Goal: Task Accomplishment & Management: Manage account settings

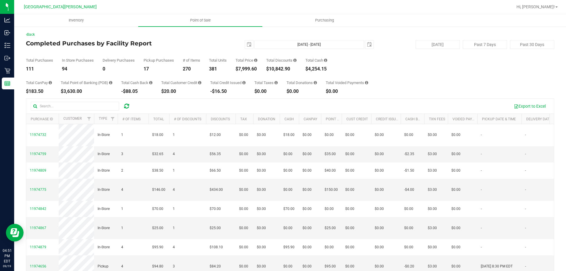
scroll to position [279, 0]
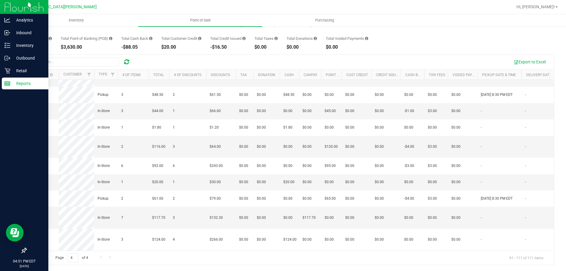
click at [34, 84] on p "Reports" at bounding box center [27, 83] width 35 height 7
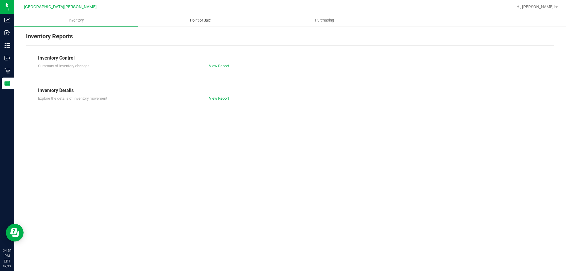
click at [201, 17] on uib-tab-heading "Point of Sale" at bounding box center [200, 20] width 124 height 12
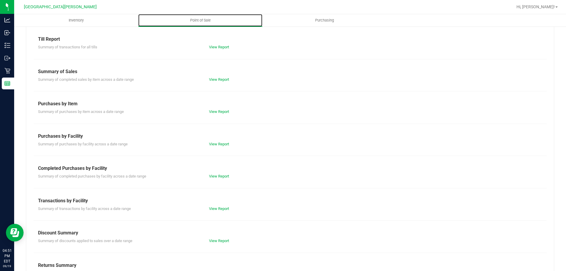
scroll to position [39, 0]
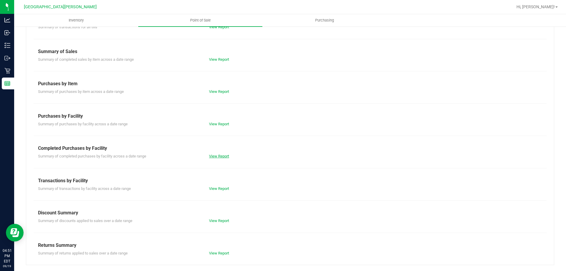
click at [216, 157] on link "View Report" at bounding box center [219, 156] width 20 height 4
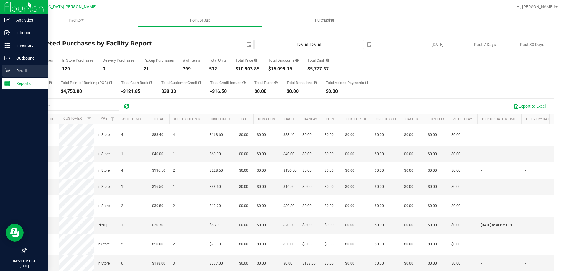
click at [6, 72] on icon at bounding box center [7, 71] width 6 height 6
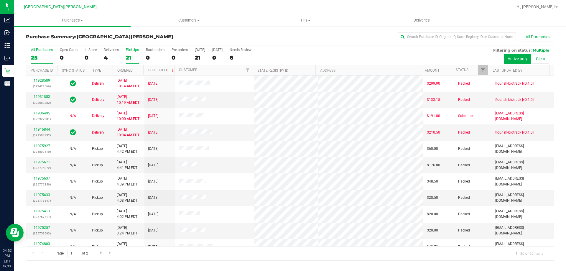
click at [131, 53] on label "PickUps 21" at bounding box center [132, 56] width 13 height 16
click at [0, 0] on input "PickUps 21" at bounding box center [0, 0] width 0 height 0
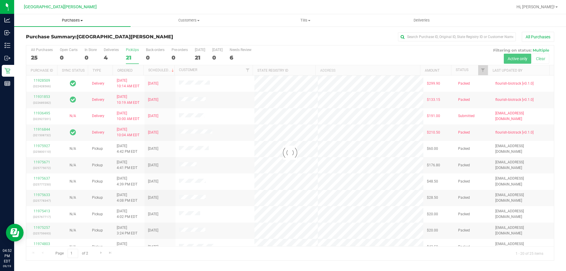
click at [78, 22] on span "Purchases" at bounding box center [72, 20] width 117 height 5
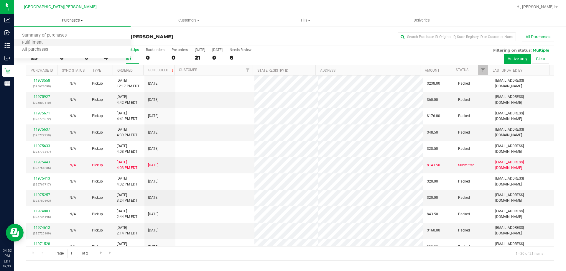
click at [50, 46] on li "Fulfillment" at bounding box center [72, 42] width 117 height 7
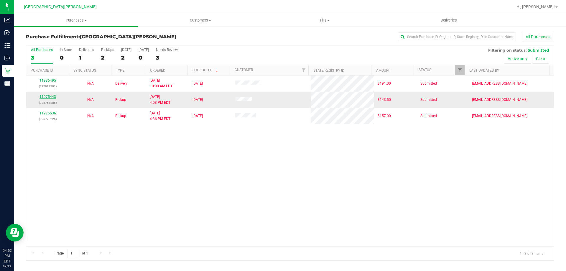
click at [48, 95] on link "11975443" at bounding box center [48, 97] width 17 height 4
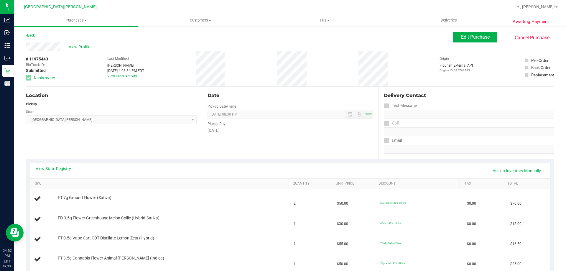
drag, startPoint x: 75, startPoint y: 41, endPoint x: 76, endPoint y: 47, distance: 5.9
click at [76, 47] on span "View Profile" at bounding box center [81, 47] width 24 height 6
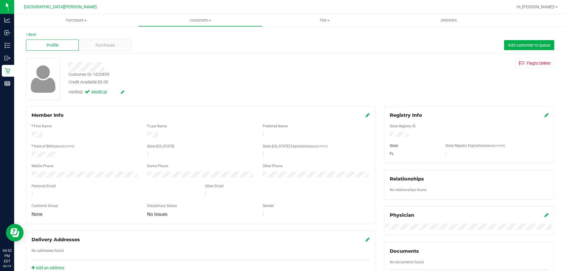
click at [103, 76] on div "Customer ID: 1620859" at bounding box center [88, 74] width 41 height 6
copy div "1620859"
click at [71, 19] on span "Purchases" at bounding box center [76, 20] width 124 height 5
click at [54, 43] on li "Fulfillment" at bounding box center [76, 42] width 124 height 7
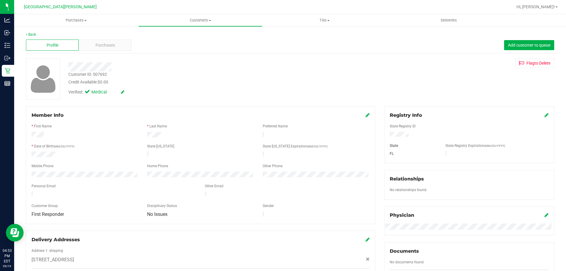
click at [99, 73] on div "Customer ID: 507692" at bounding box center [87, 74] width 39 height 6
copy div "507692"
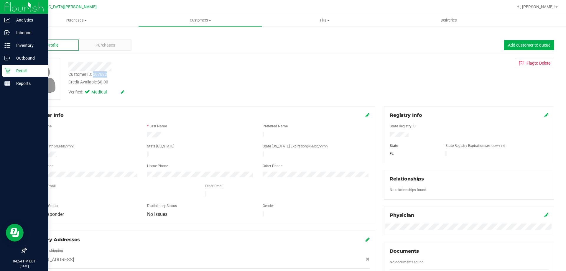
click at [6, 71] on icon at bounding box center [7, 71] width 6 height 6
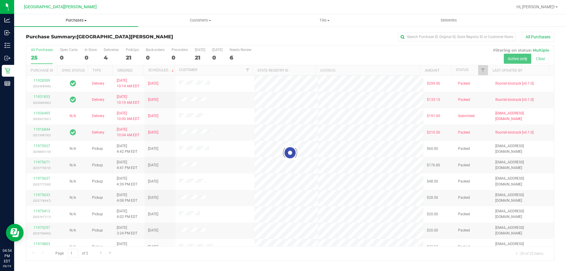
click at [85, 21] on span at bounding box center [85, 20] width 2 height 1
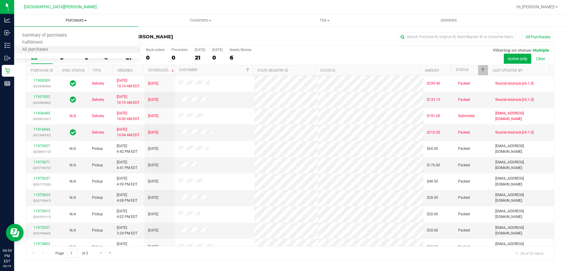
click at [65, 47] on li "All purchases" at bounding box center [76, 49] width 124 height 7
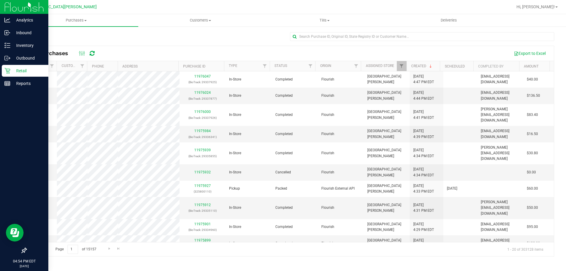
click at [23, 67] on div "Retail" at bounding box center [25, 71] width 47 height 12
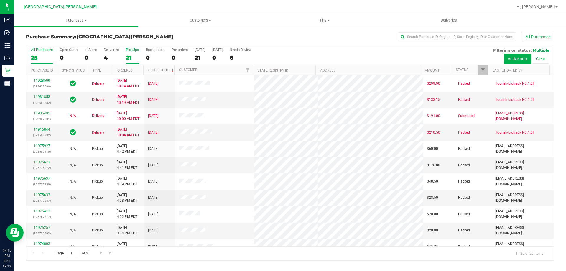
click at [127, 56] on div "21" at bounding box center [132, 57] width 13 height 7
click at [0, 0] on input "PickUps 21" at bounding box center [0, 0] width 0 height 0
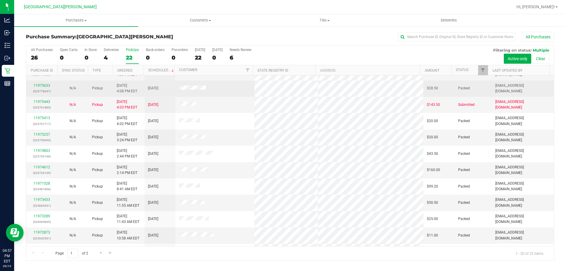
scroll to position [8, 0]
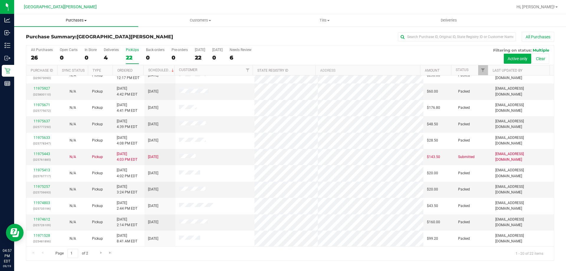
drag, startPoint x: 82, startPoint y: 22, endPoint x: 72, endPoint y: 31, distance: 14.0
click at [82, 22] on span "Purchases" at bounding box center [76, 20] width 124 height 5
click at [47, 43] on span "Fulfillment" at bounding box center [32, 42] width 37 height 5
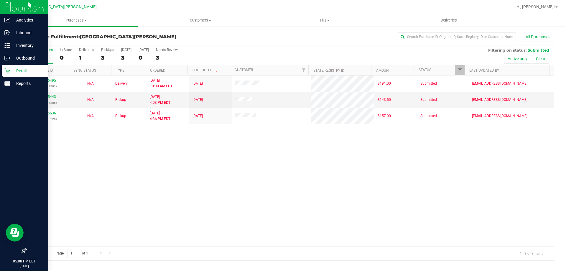
click at [7, 72] on icon at bounding box center [7, 71] width 6 height 6
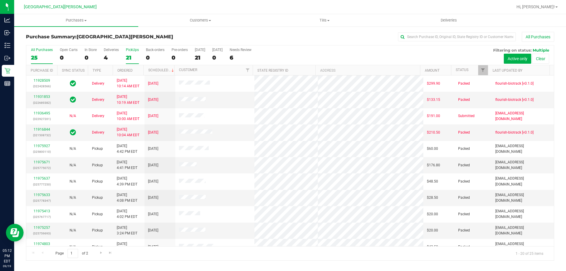
click at [132, 55] on div "21" at bounding box center [132, 57] width 13 height 7
click at [0, 0] on input "PickUps 21" at bounding box center [0, 0] width 0 height 0
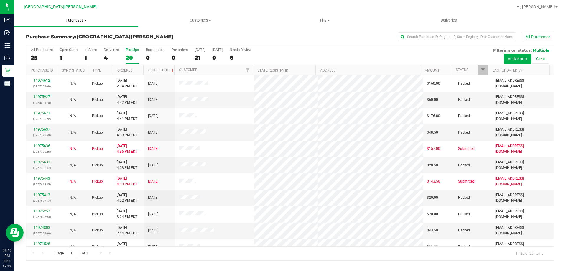
click at [82, 21] on span "Purchases" at bounding box center [76, 20] width 124 height 5
click at [60, 41] on li "Fulfillment" at bounding box center [76, 42] width 124 height 7
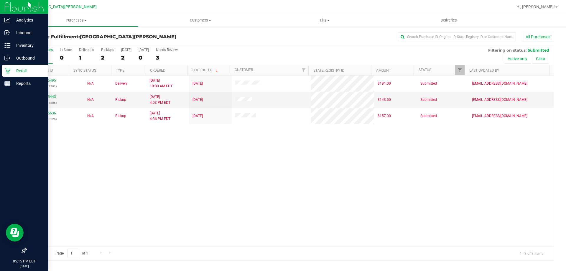
click at [5, 74] on div "Retail" at bounding box center [25, 71] width 47 height 12
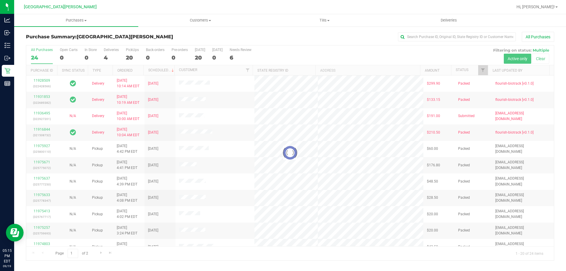
click at [136, 58] on div at bounding box center [290, 152] width 528 height 215
click at [134, 59] on div at bounding box center [290, 152] width 528 height 215
click at [74, 24] on uib-tab-heading "Purchases Summary of purchases Fulfillment All purchases" at bounding box center [76, 20] width 124 height 12
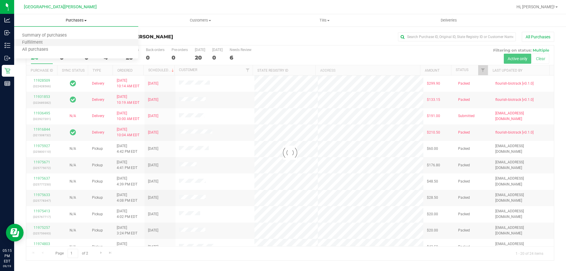
click at [55, 43] on li "Fulfillment" at bounding box center [76, 42] width 124 height 7
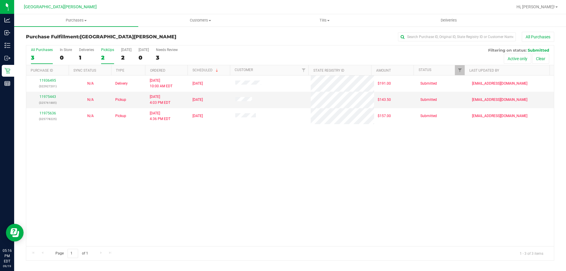
click at [106, 50] on div "PickUps" at bounding box center [107, 50] width 13 height 4
click at [0, 0] on input "PickUps 2" at bounding box center [0, 0] width 0 height 0
click at [104, 50] on div "PickUps" at bounding box center [107, 50] width 13 height 4
click at [0, 0] on input "PickUps 2" at bounding box center [0, 0] width 0 height 0
click at [104, 50] on div "PickUps" at bounding box center [107, 50] width 13 height 4
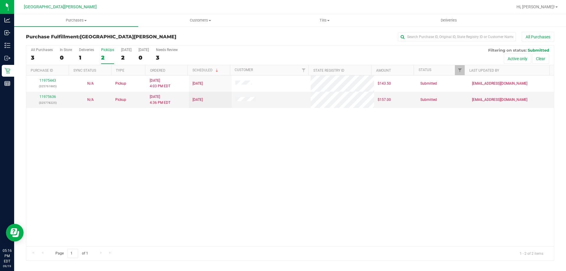
click at [0, 0] on input "PickUps 2" at bounding box center [0, 0] width 0 height 0
click at [85, 47] on div "All Purchases 3 In Store 0 Deliveries 1 PickUps 2 [DATE] 2 [DATE] 0 Needs Revie…" at bounding box center [290, 47] width 528 height 5
click at [85, 48] on div "Deliveries" at bounding box center [86, 50] width 15 height 4
click at [0, 0] on input "Deliveries 1" at bounding box center [0, 0] width 0 height 0
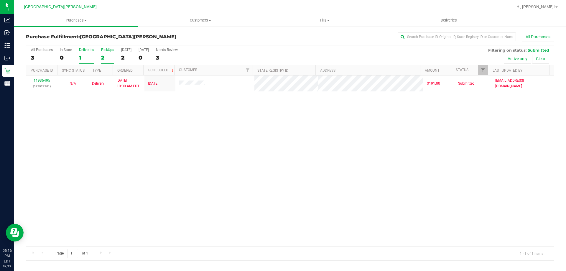
click at [108, 49] on div "PickUps" at bounding box center [107, 50] width 13 height 4
click at [0, 0] on input "PickUps 2" at bounding box center [0, 0] width 0 height 0
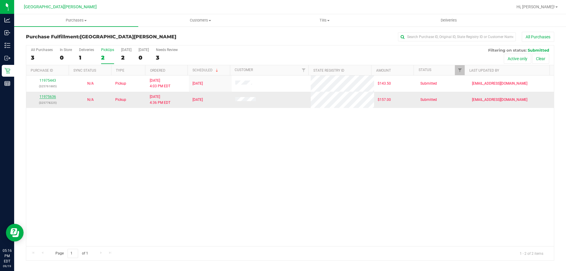
click at [47, 95] on link "11975636" at bounding box center [48, 97] width 17 height 4
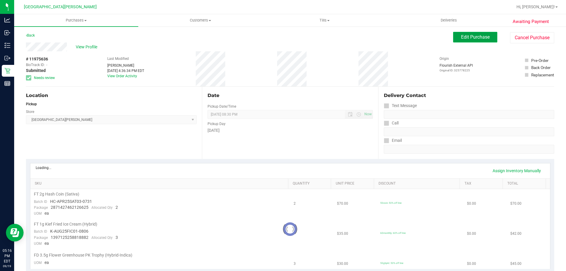
click at [462, 37] on span "Edit Purchase" at bounding box center [475, 37] width 29 height 6
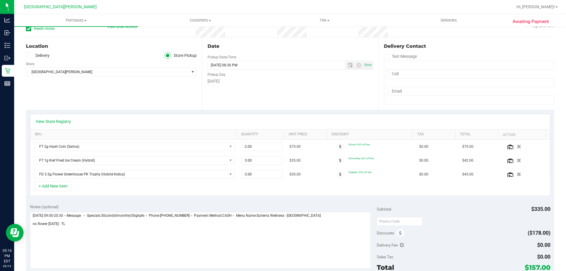
scroll to position [59, 0]
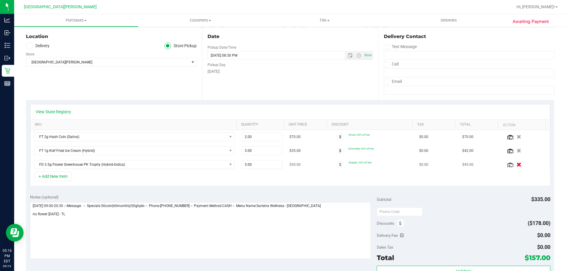
click at [517, 165] on icon "button" at bounding box center [519, 165] width 5 height 4
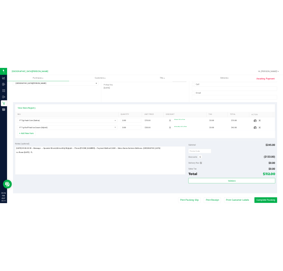
scroll to position [118, 0]
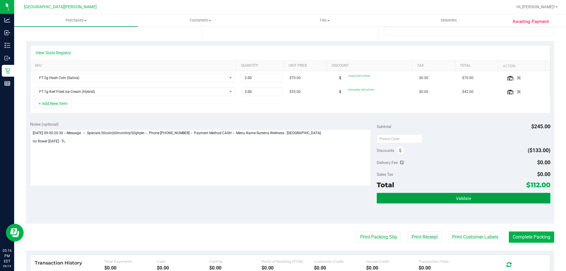
click at [464, 198] on span "Validate" at bounding box center [463, 198] width 15 height 5
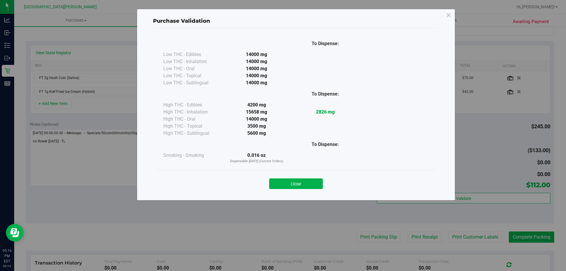
click at [324, 187] on div "Close" at bounding box center [296, 182] width 268 height 15
click at [316, 187] on button "Close" at bounding box center [296, 183] width 54 height 11
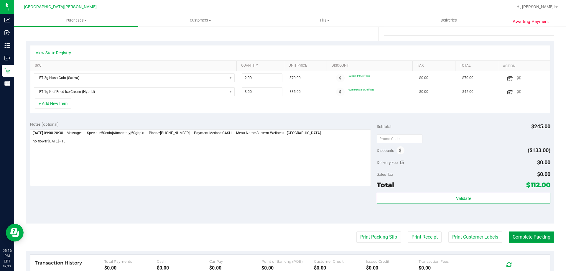
drag, startPoint x: 522, startPoint y: 236, endPoint x: 511, endPoint y: 213, distance: 25.6
click at [522, 235] on button "Complete Packing" at bounding box center [531, 237] width 45 height 11
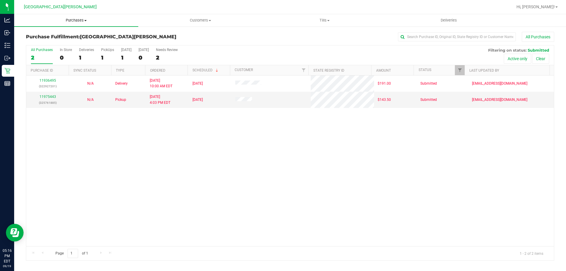
click at [83, 21] on span "Purchases" at bounding box center [76, 20] width 124 height 5
click at [65, 41] on li "Fulfillment" at bounding box center [76, 42] width 124 height 7
